Goal: Task Accomplishment & Management: Complete application form

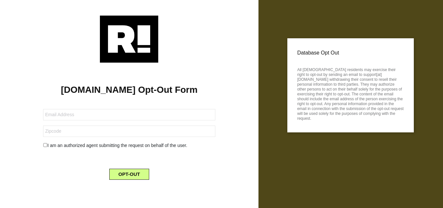
drag, startPoint x: 0, startPoint y: 0, endPoint x: 54, endPoint y: 116, distance: 127.6
click at [92, 110] on form "I am an authorized agent submitting the request on behalf of the user. OPT-OUT" at bounding box center [129, 140] width 172 height 79
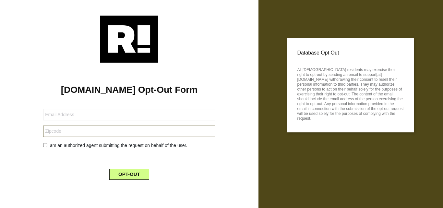
drag, startPoint x: 72, startPoint y: 130, endPoint x: 76, endPoint y: 129, distance: 4.6
click at [72, 130] on input "text" at bounding box center [129, 131] width 172 height 11
drag, startPoint x: 63, startPoint y: 132, endPoint x: 50, endPoint y: 133, distance: 12.8
click at [63, 132] on input "text" at bounding box center [129, 131] width 172 height 11
paste input "12561"
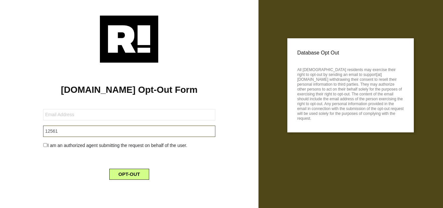
type input "12561"
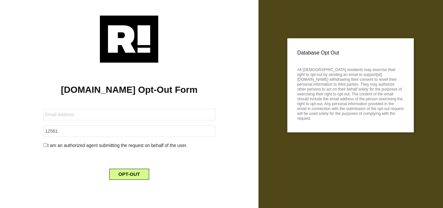
drag, startPoint x: 19, startPoint y: 141, endPoint x: 33, endPoint y: 146, distance: 15.1
click at [20, 142] on div "[DOMAIN_NAME] Opt-Out Form 12561 I am an authorized agent submitting the reques…" at bounding box center [129, 124] width 249 height 122
click at [45, 147] on div "I am an authorized agent submitting the request on behalf of the user." at bounding box center [129, 145] width 182 height 7
drag, startPoint x: 43, startPoint y: 145, endPoint x: 51, endPoint y: 153, distance: 11.5
click at [43, 144] on div "I am an authorized agent submitting the request on behalf of the user." at bounding box center [129, 145] width 182 height 7
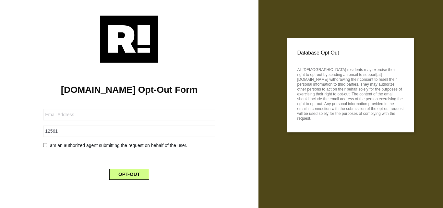
click at [44, 143] on input "checkbox" at bounding box center [45, 145] width 4 height 4
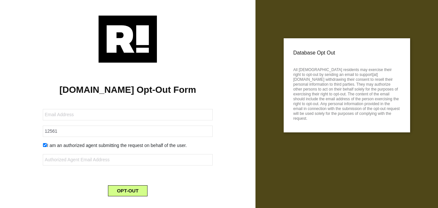
click at [139, 181] on div "OPT-OUT" at bounding box center [128, 187] width 180 height 19
click at [147, 195] on button "OPT-OUT" at bounding box center [128, 190] width 40 height 11
click at [139, 192] on button "OPT-OUT" at bounding box center [128, 190] width 40 height 11
click at [46, 143] on input "checkbox" at bounding box center [45, 145] width 4 height 4
click at [46, 145] on input "checkbox" at bounding box center [45, 145] width 4 height 4
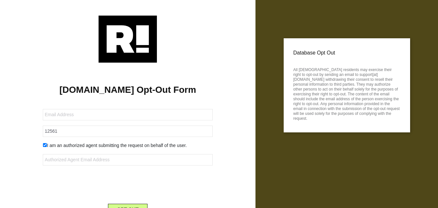
click at [46, 145] on input "checkbox" at bounding box center [45, 145] width 4 height 4
checkbox input "false"
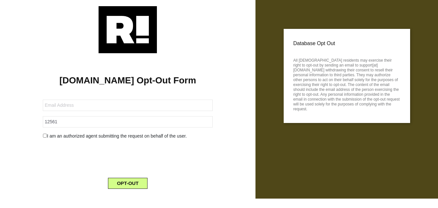
scroll to position [14, 0]
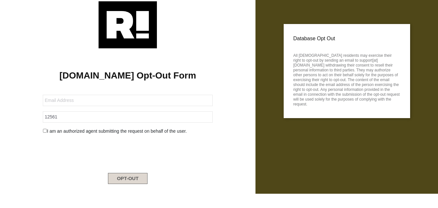
click at [132, 177] on button "OPT-OUT" at bounding box center [128, 178] width 40 height 11
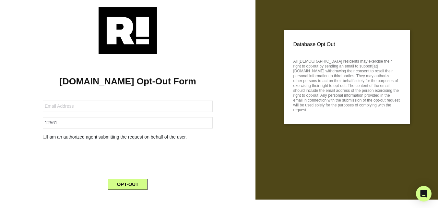
scroll to position [0, 0]
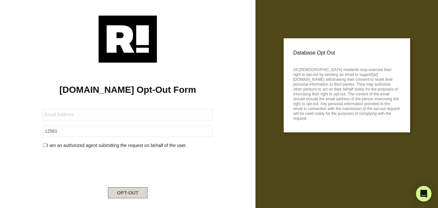
click at [129, 190] on button "OPT-OUT" at bounding box center [128, 192] width 40 height 11
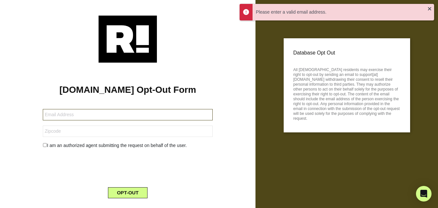
click at [81, 121] on form "I am an authorized agent submitting the request on behalf of the user. OPT-OUT" at bounding box center [128, 149] width 170 height 97
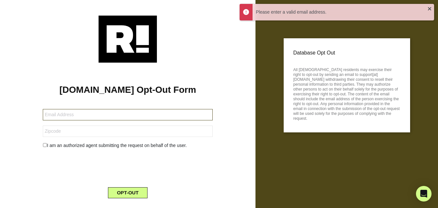
paste input "95079-114928-109684@mydataprivacymail.com"
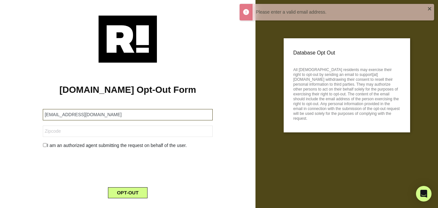
type input "95079-114928-109684@mydataprivacymail.com"
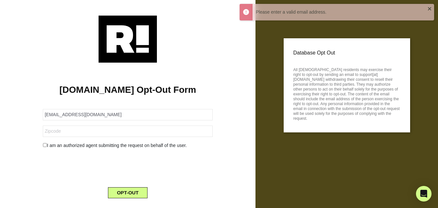
click at [18, 111] on div "Retention.com Opt-Out Form 95079-114928-109684@mydataprivacymail.com I am an au…" at bounding box center [128, 133] width 246 height 141
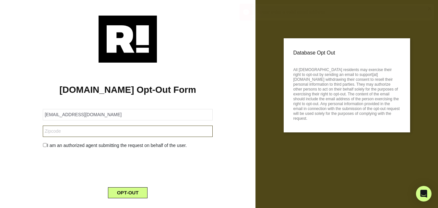
click at [61, 129] on input "text" at bounding box center [128, 131] width 170 height 11
paste input "12561"
type input "12561"
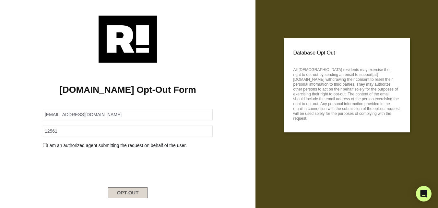
click at [123, 191] on button "OPT-OUT" at bounding box center [128, 192] width 40 height 11
